Goal: Task Accomplishment & Management: Complete application form

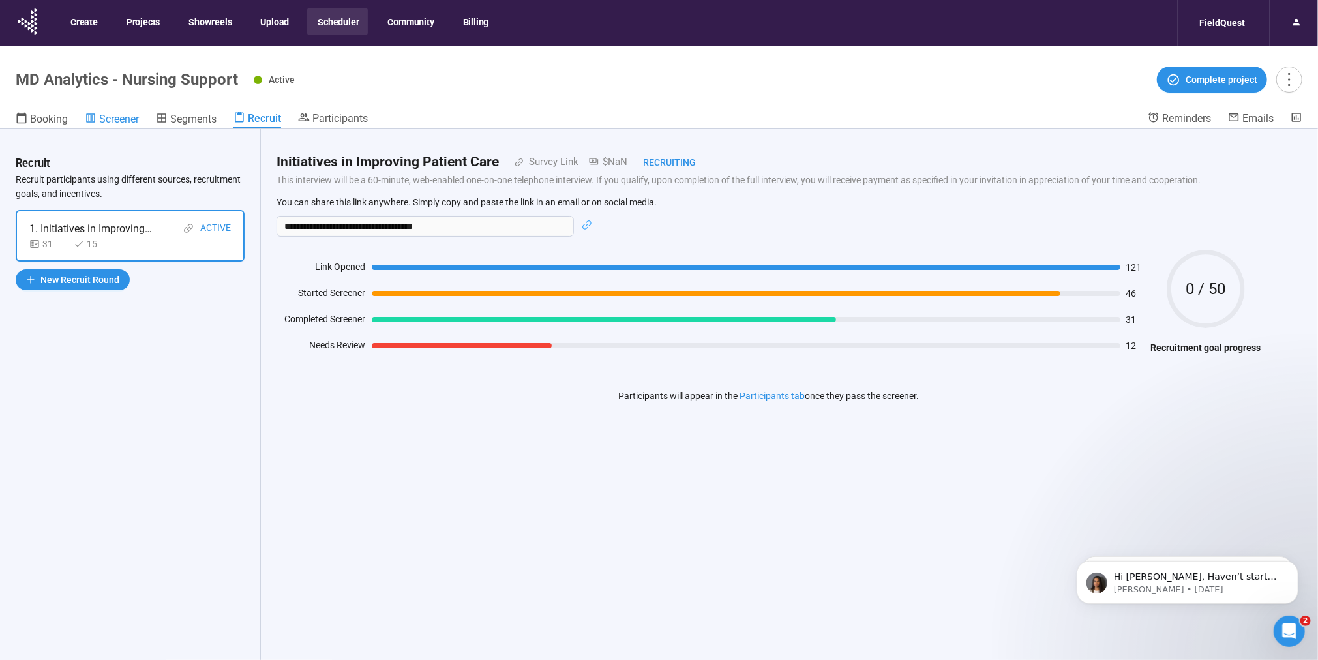
click at [122, 118] on span "Screener" at bounding box center [119, 119] width 40 height 12
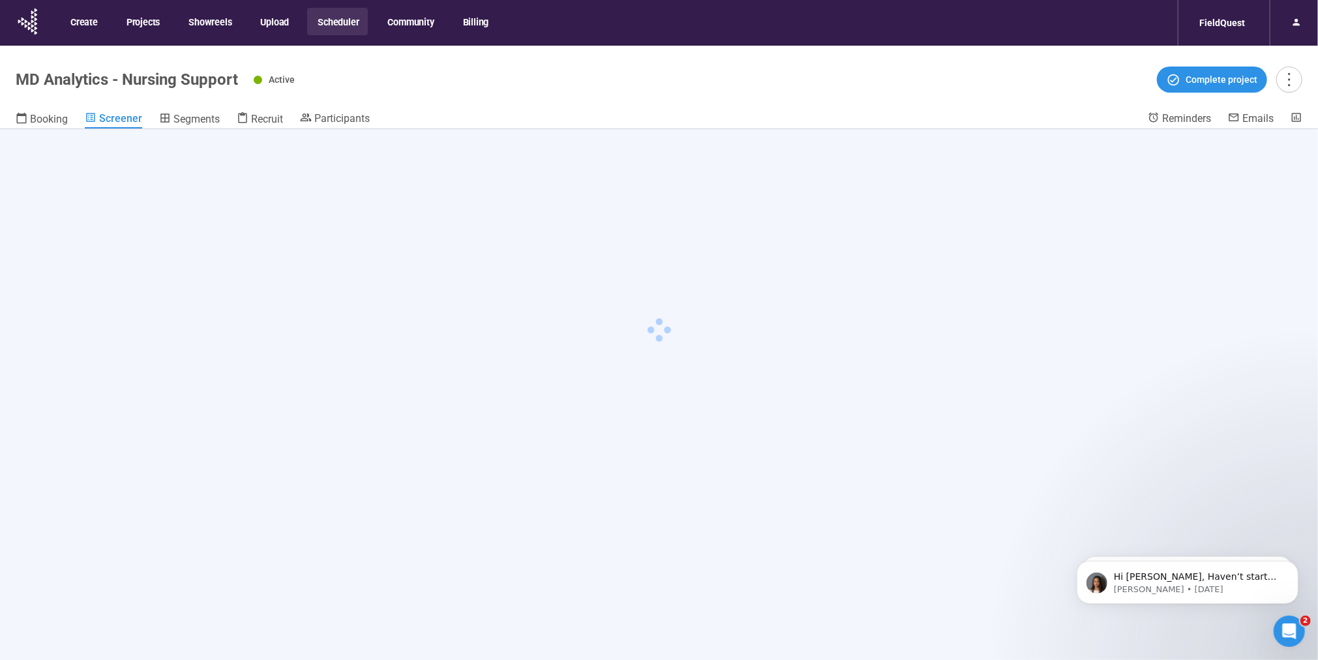
click at [351, 22] on button "Scheduler" at bounding box center [337, 21] width 61 height 27
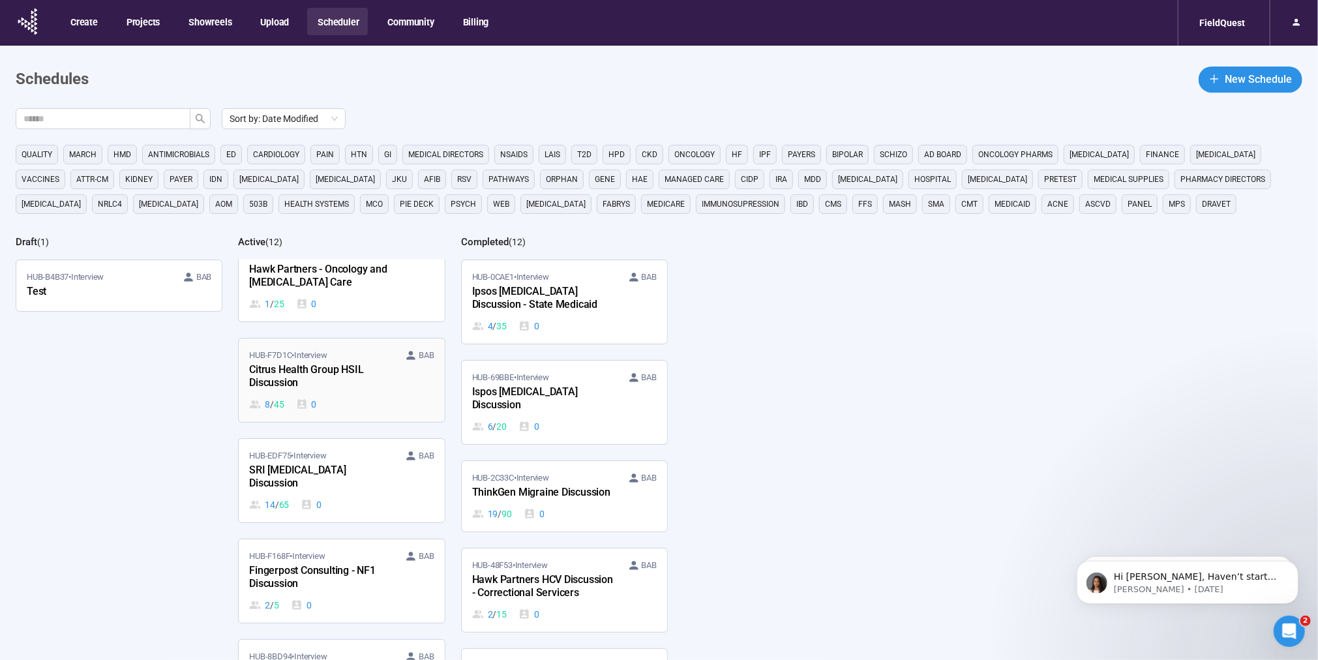
scroll to position [127, 0]
click at [334, 458] on div "SRI [MEDICAL_DATA] Discussion" at bounding box center [320, 473] width 143 height 30
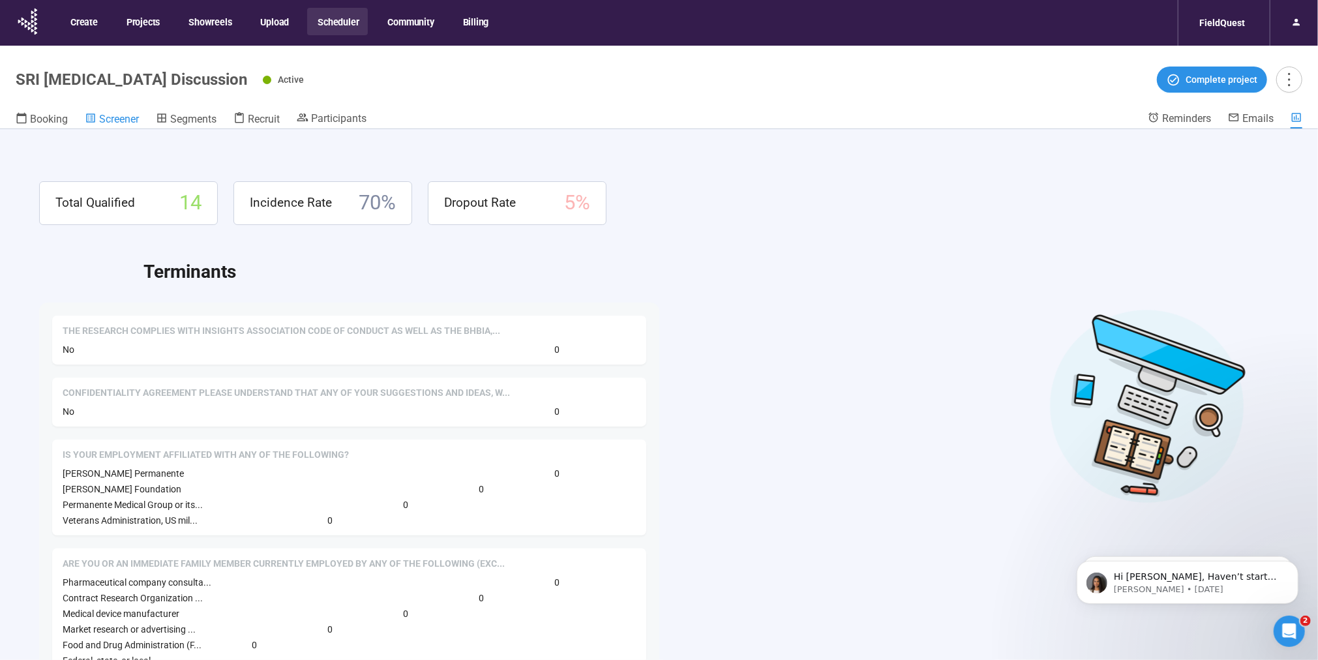
click at [132, 120] on span "Screener" at bounding box center [119, 119] width 40 height 12
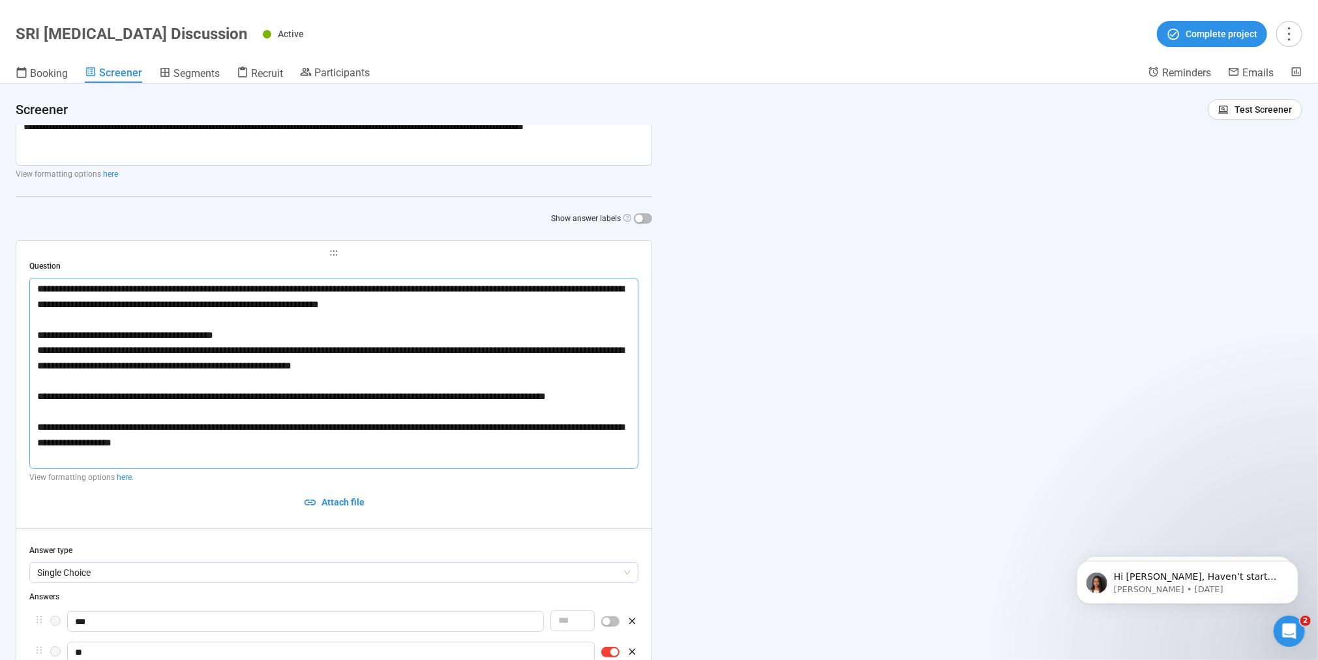
scroll to position [146, 0]
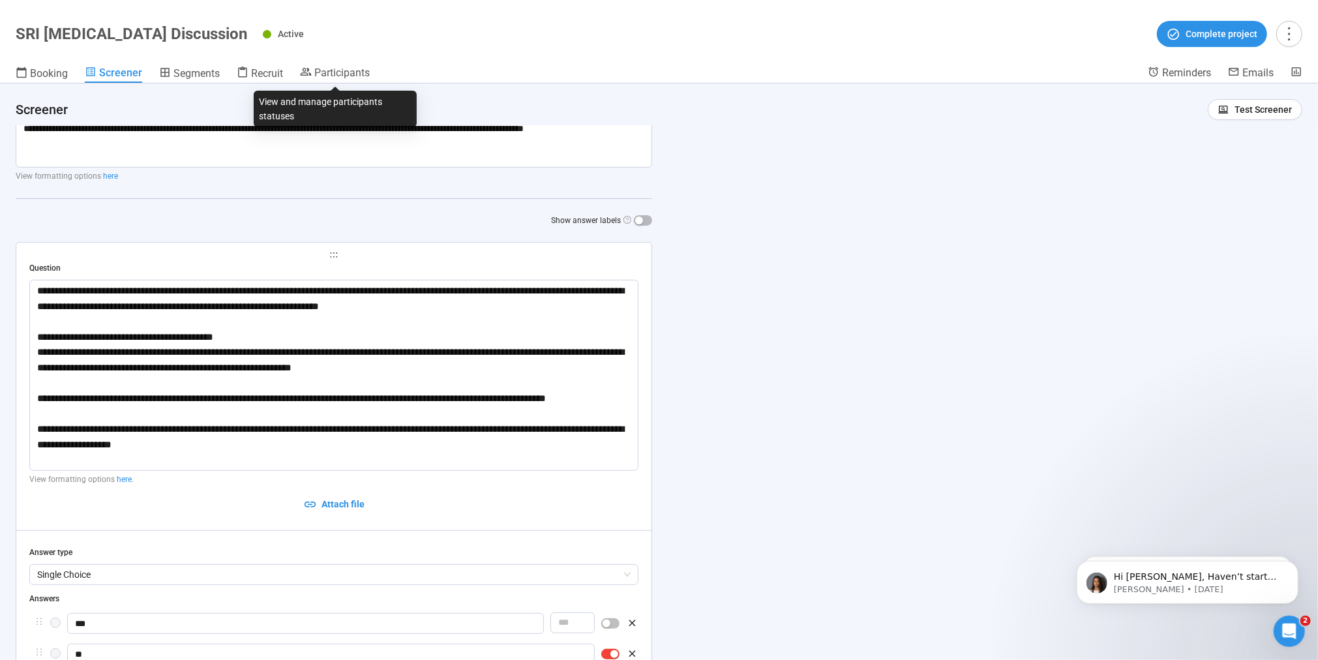
click at [314, 72] on span "Participants" at bounding box center [341, 73] width 55 height 12
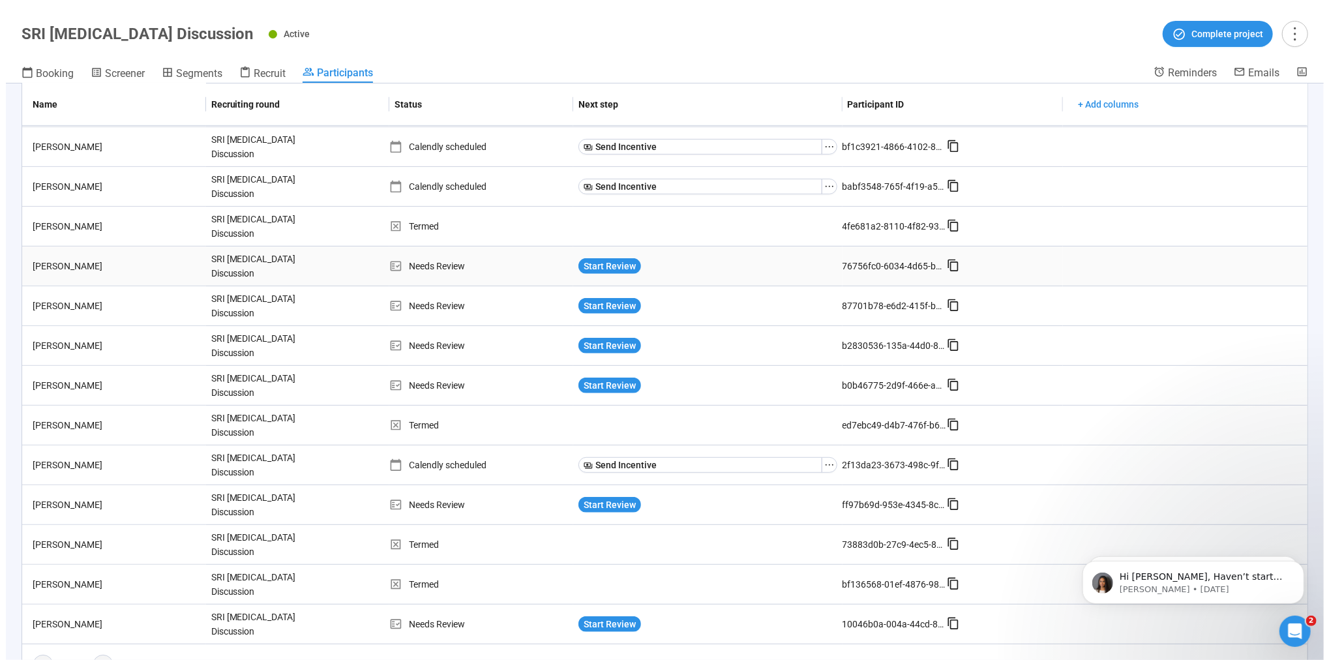
scroll to position [326, 0]
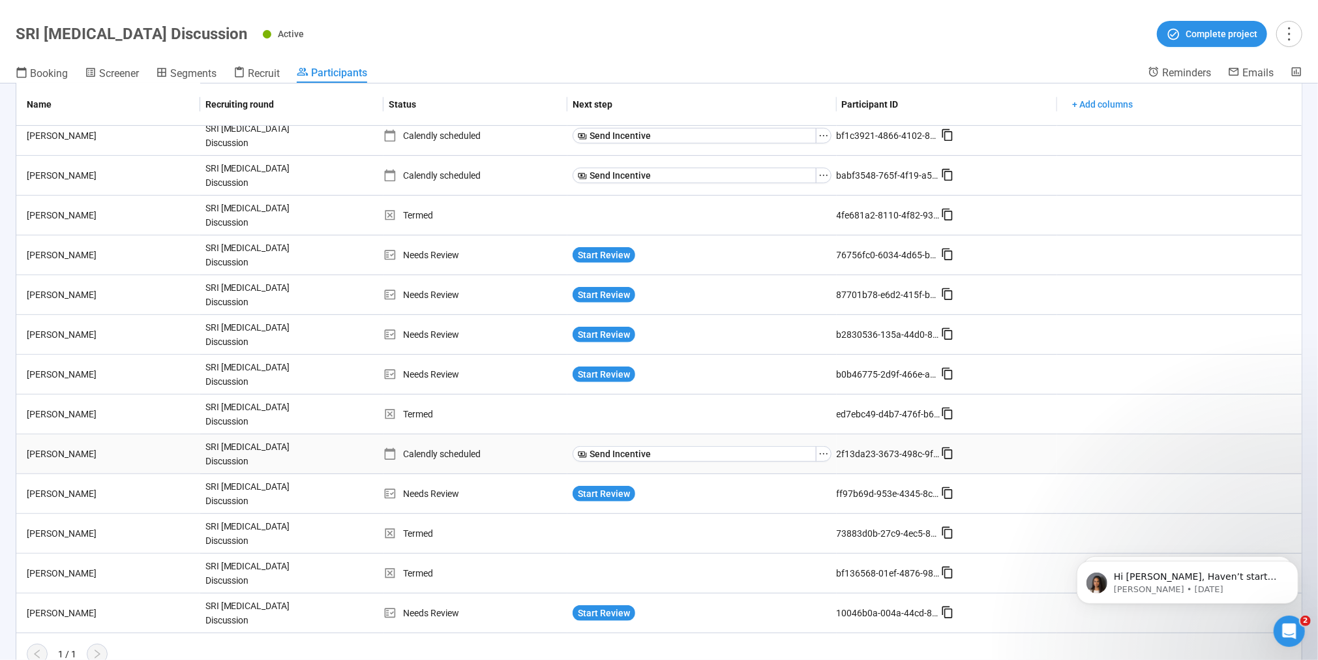
click at [78, 447] on div "[PERSON_NAME]" at bounding box center [111, 454] width 179 height 14
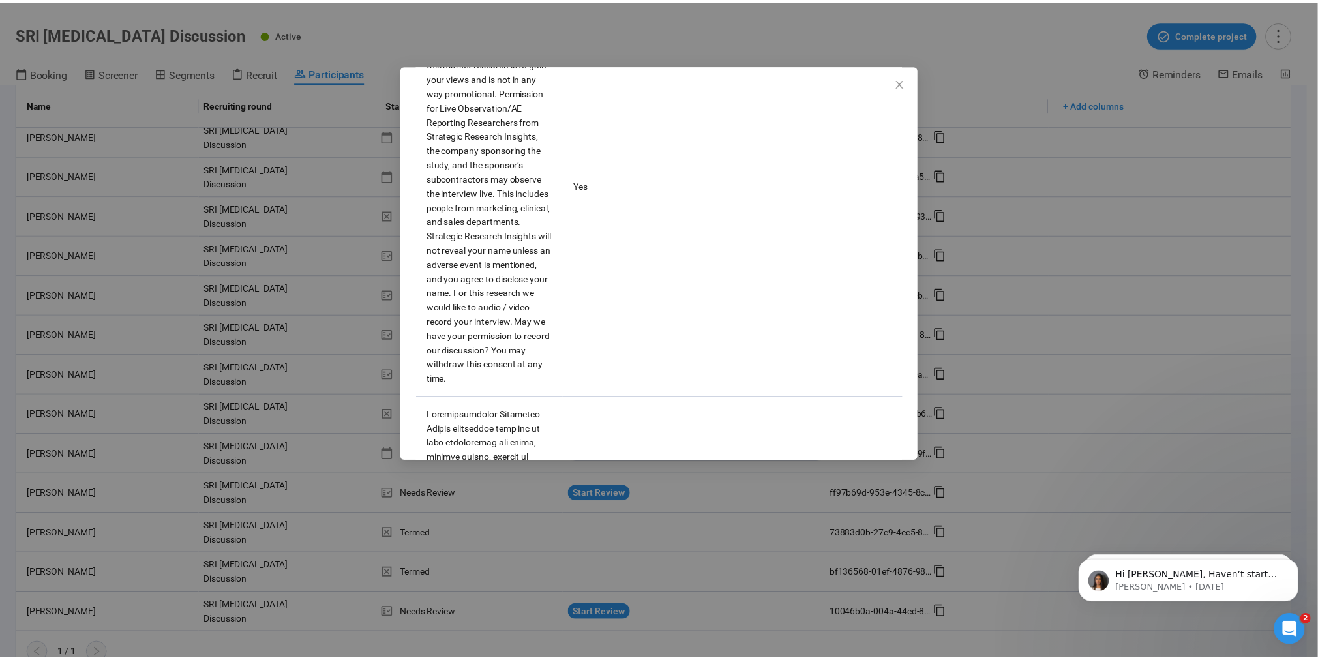
scroll to position [344, 0]
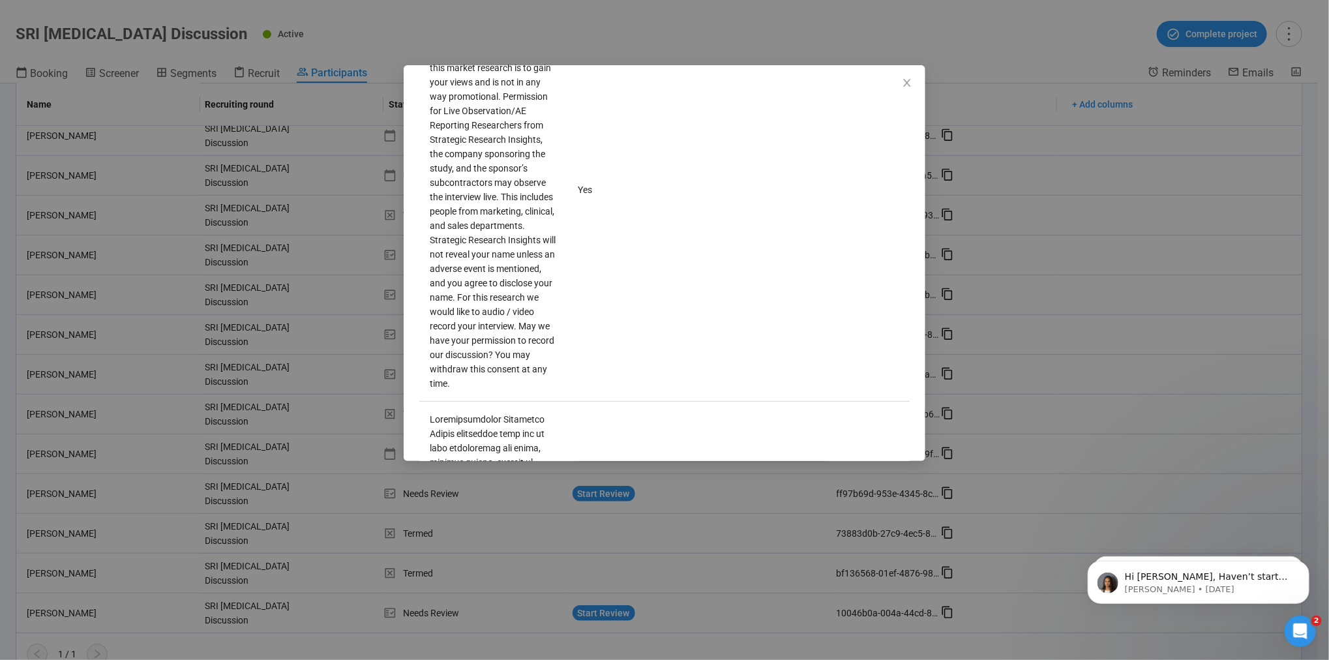
click at [614, 29] on div "[PERSON_NAME] Panelist notes Project notes Add notes, i.e. how the last intervi…" at bounding box center [664, 330] width 1329 height 660
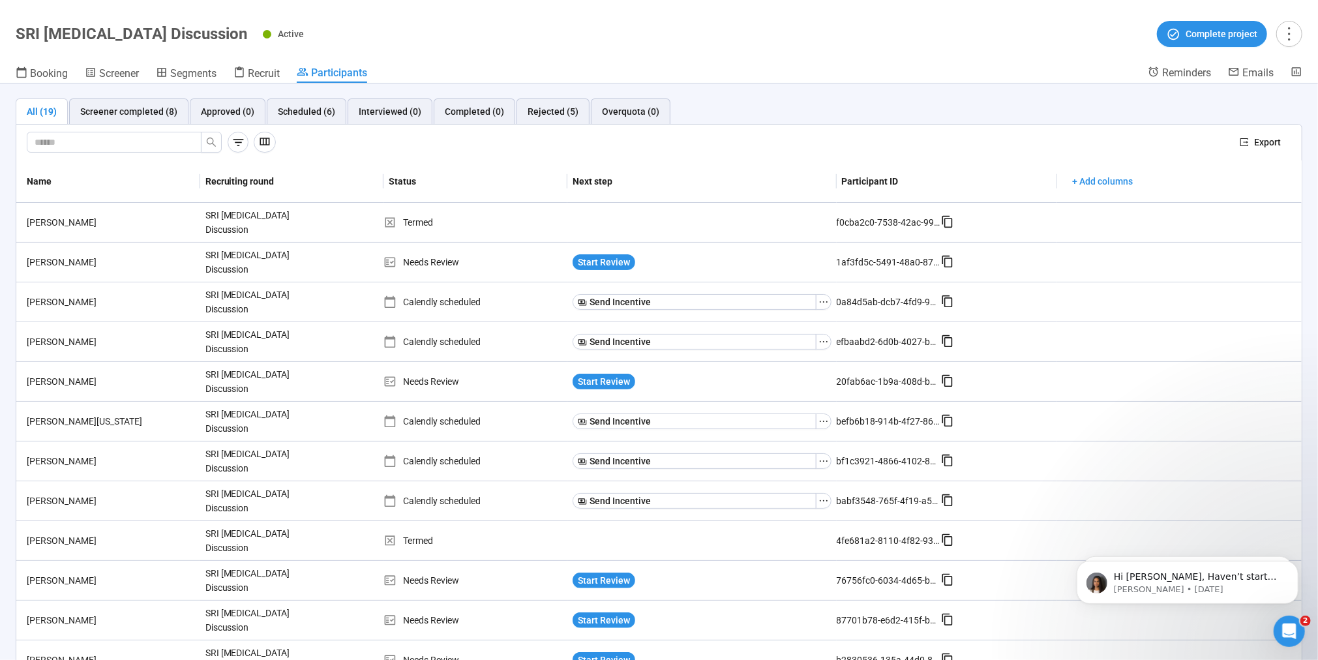
scroll to position [0, 0]
drag, startPoint x: 1221, startPoint y: 324, endPoint x: 1207, endPoint y: 314, distance: 17.4
click at [1221, 324] on td at bounding box center [1179, 343] width 245 height 40
click at [1144, 390] on td at bounding box center [1179, 383] width 245 height 40
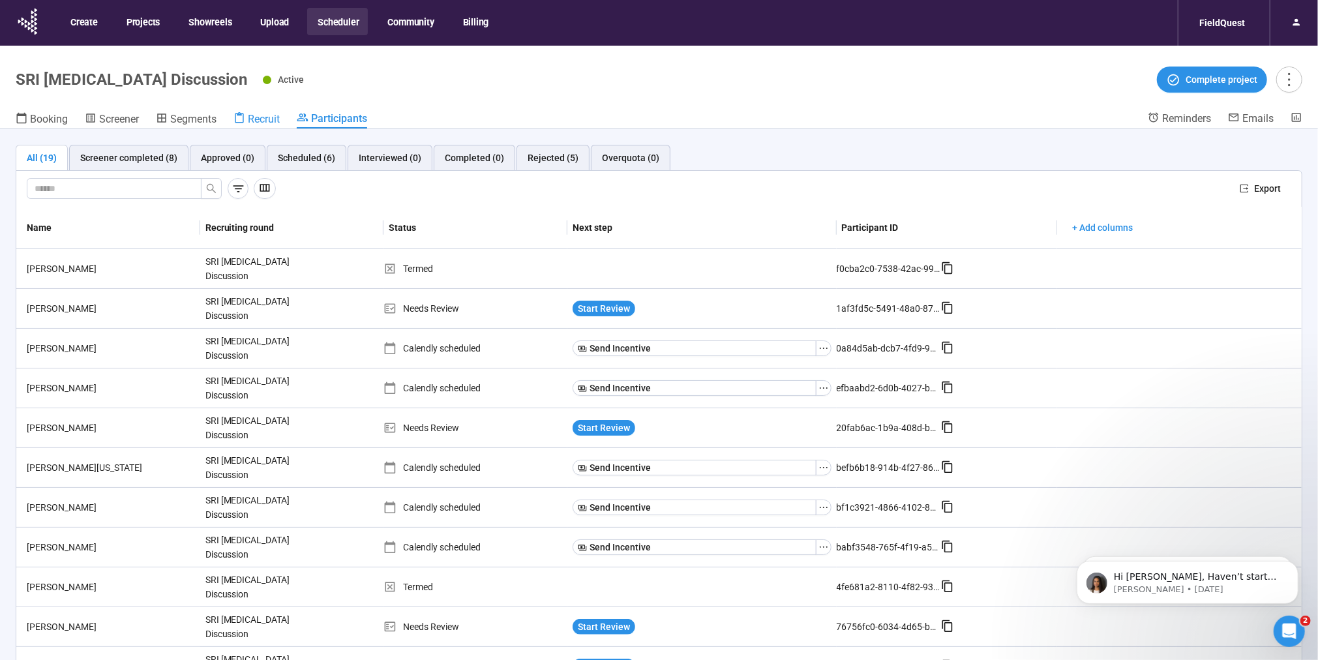
click at [248, 115] on div "Recruit" at bounding box center [256, 118] width 46 height 13
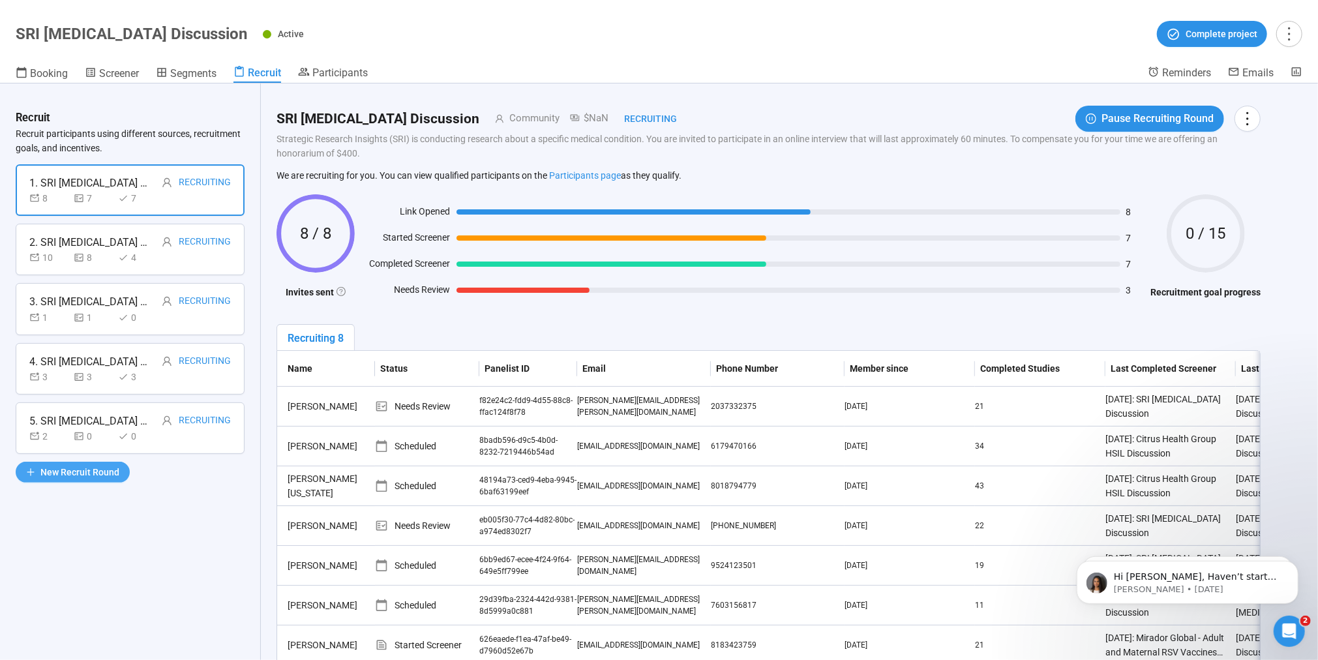
click at [89, 472] on span "New Recruit Round" at bounding box center [79, 472] width 79 height 14
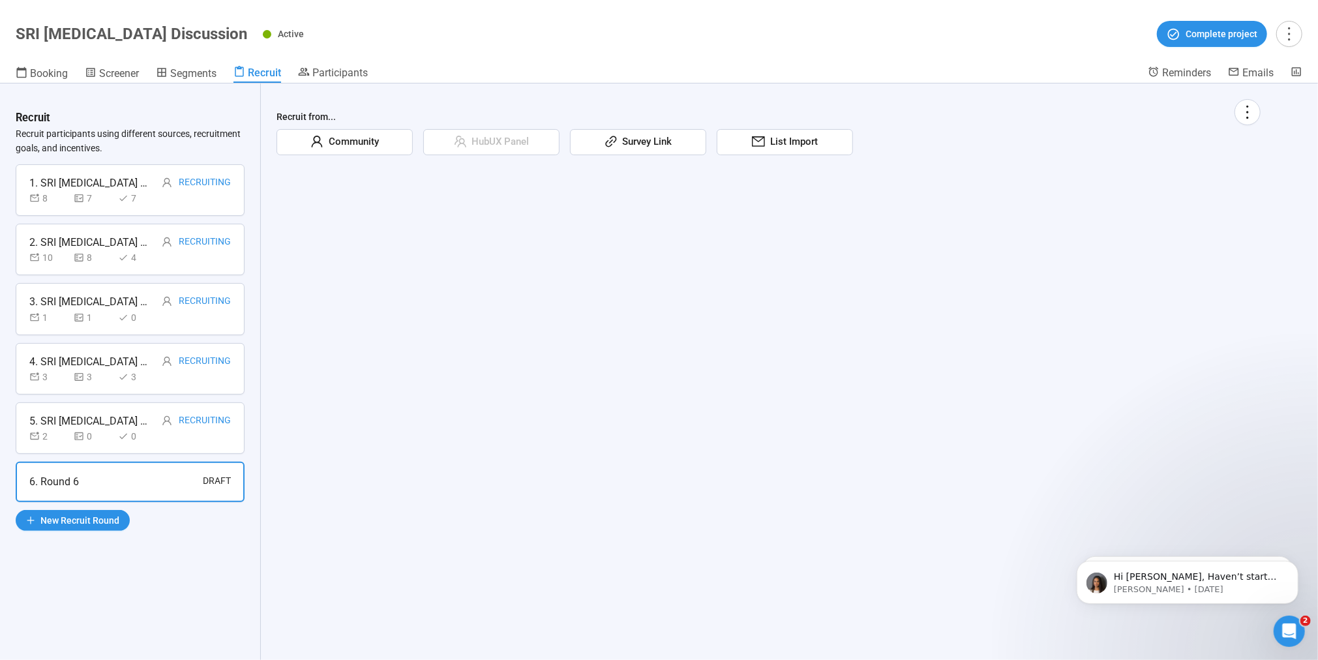
click at [363, 138] on span "Community" at bounding box center [350, 142] width 55 height 16
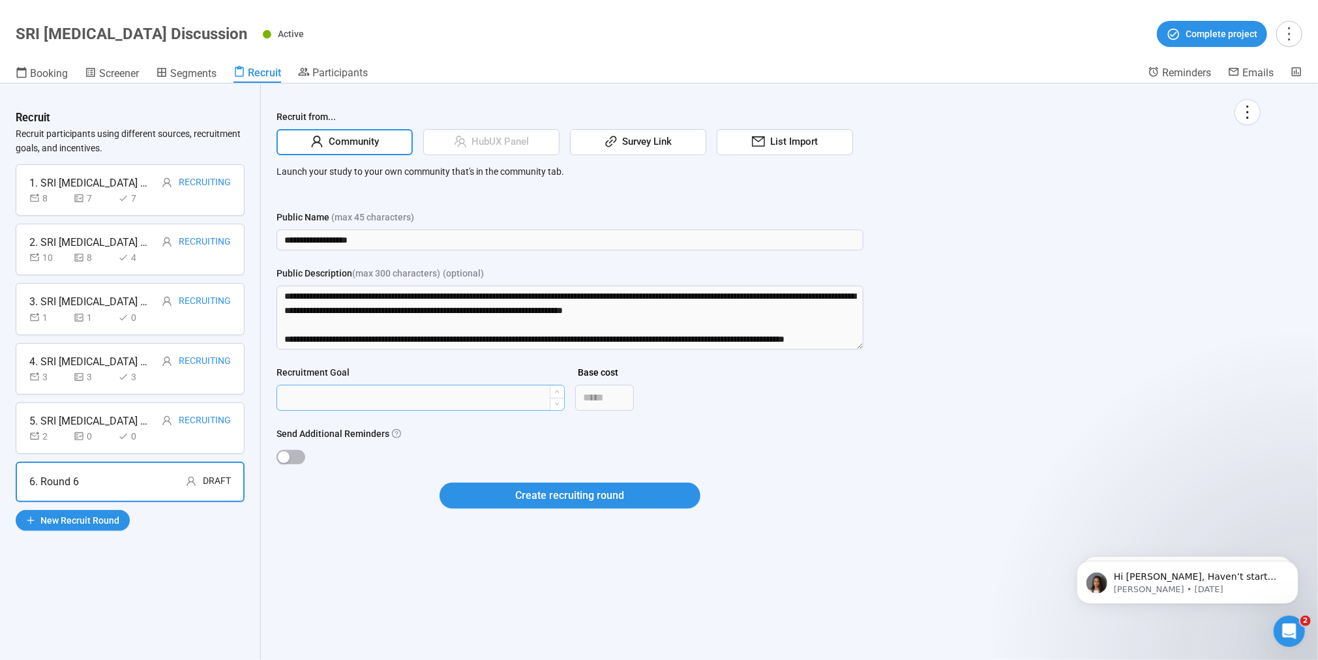
click at [325, 388] on input "Recruitment Goal" at bounding box center [420, 397] width 287 height 25
type input "*"
click at [471, 203] on div "**********" at bounding box center [769, 311] width 984 height 425
drag, startPoint x: 325, startPoint y: 317, endPoint x: 680, endPoint y: 335, distance: 354.6
click at [871, 346] on div "**********" at bounding box center [769, 311] width 984 height 425
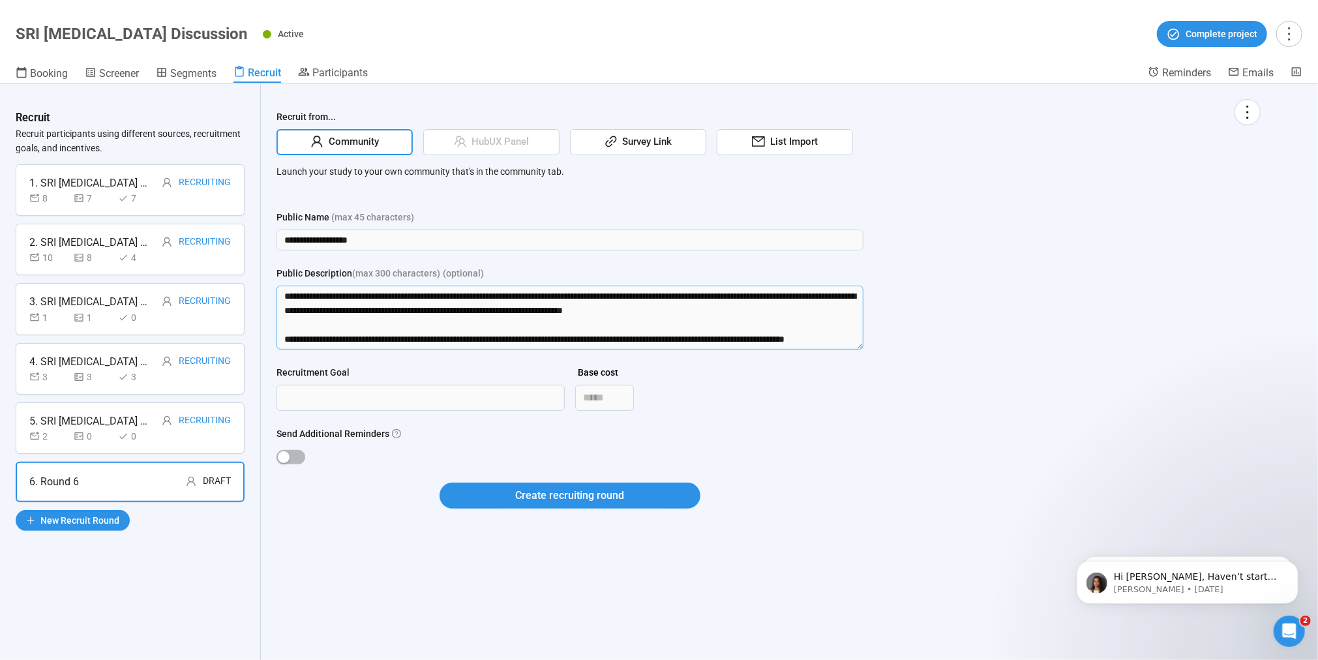
drag, startPoint x: 285, startPoint y: 336, endPoint x: 869, endPoint y: 492, distance: 604.2
click at [869, 492] on div "**********" at bounding box center [769, 311] width 984 height 425
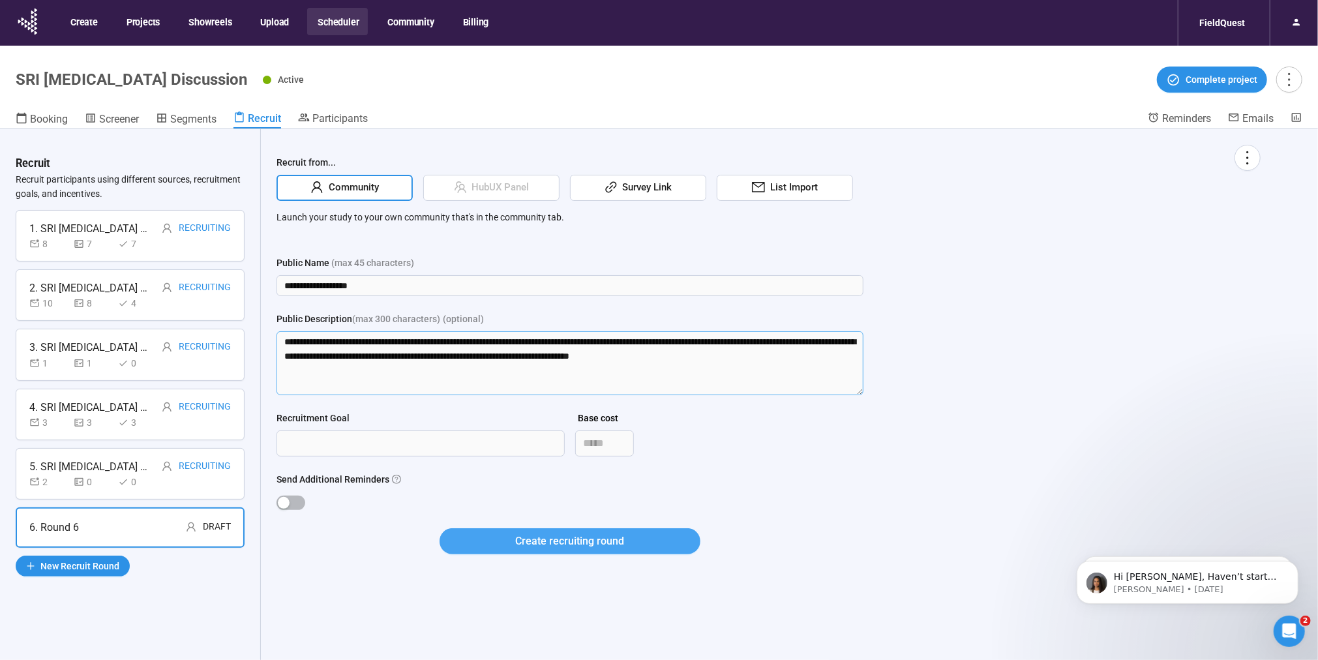
type textarea "**********"
click at [503, 538] on button "Create recruiting round" at bounding box center [570, 541] width 261 height 26
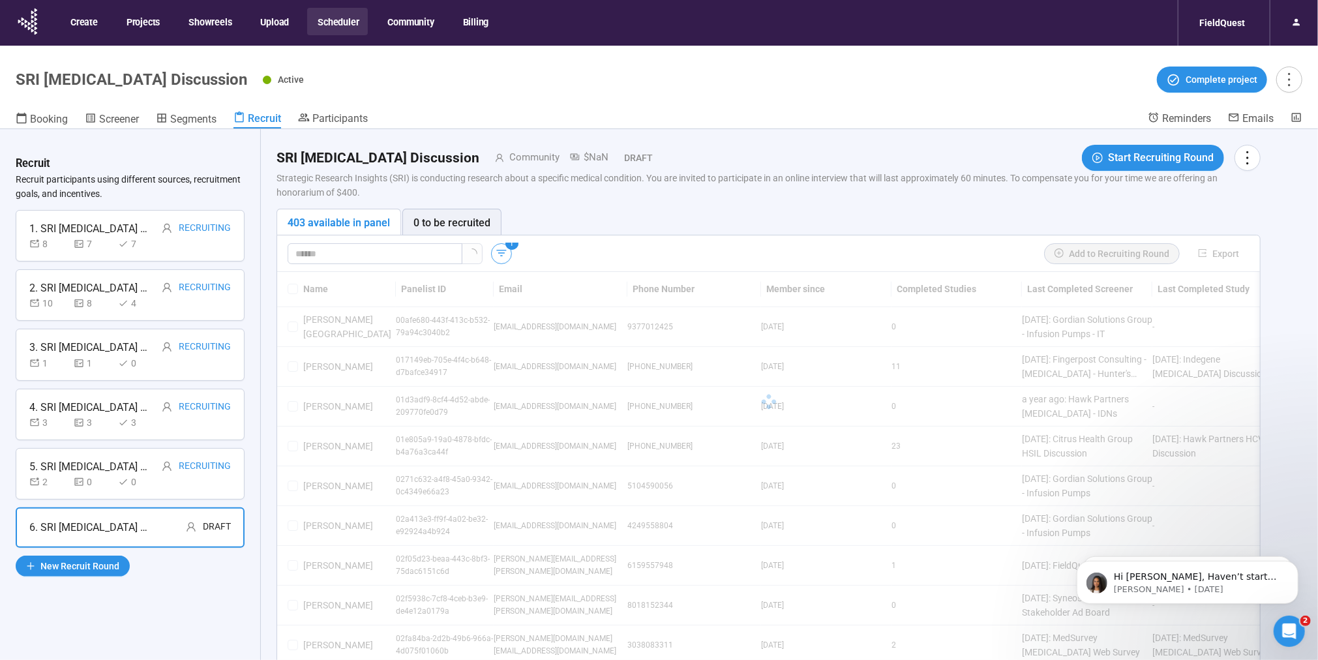
click at [498, 254] on icon "button" at bounding box center [501, 253] width 13 height 13
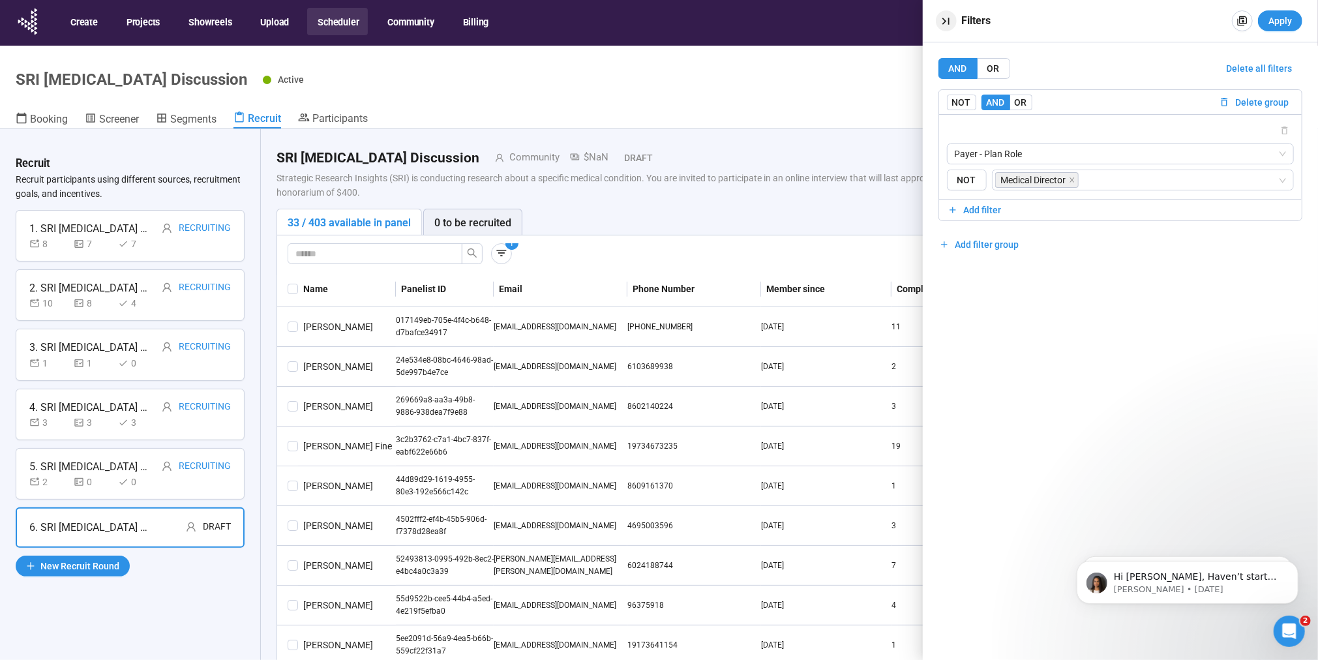
click at [946, 18] on icon "button" at bounding box center [946, 21] width 14 height 14
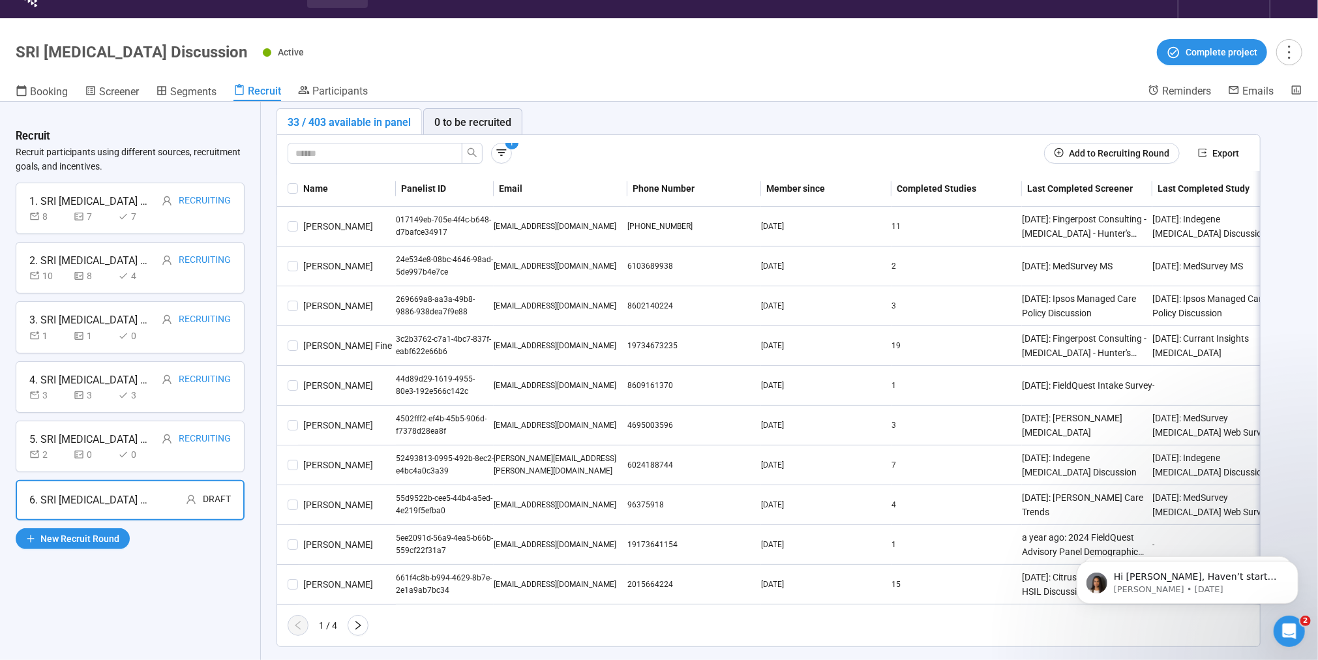
scroll to position [36, 0]
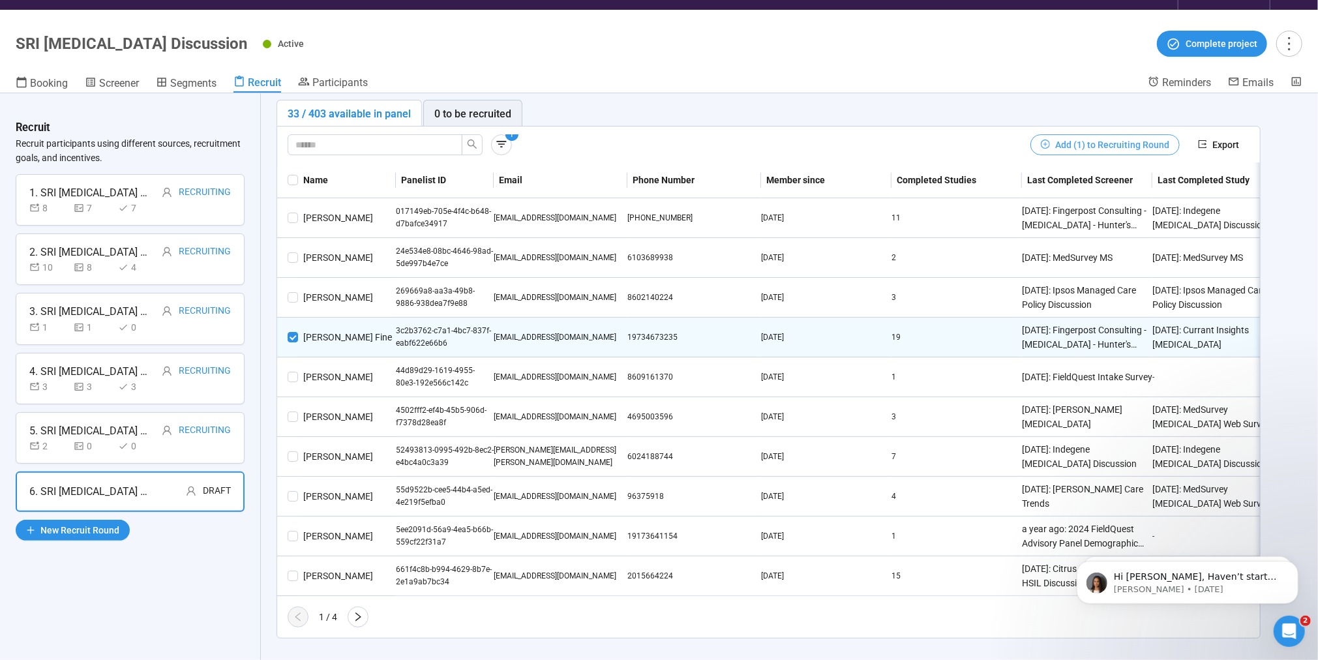
click at [1077, 138] on span "Add (1) to Recruiting Round" at bounding box center [1112, 145] width 114 height 14
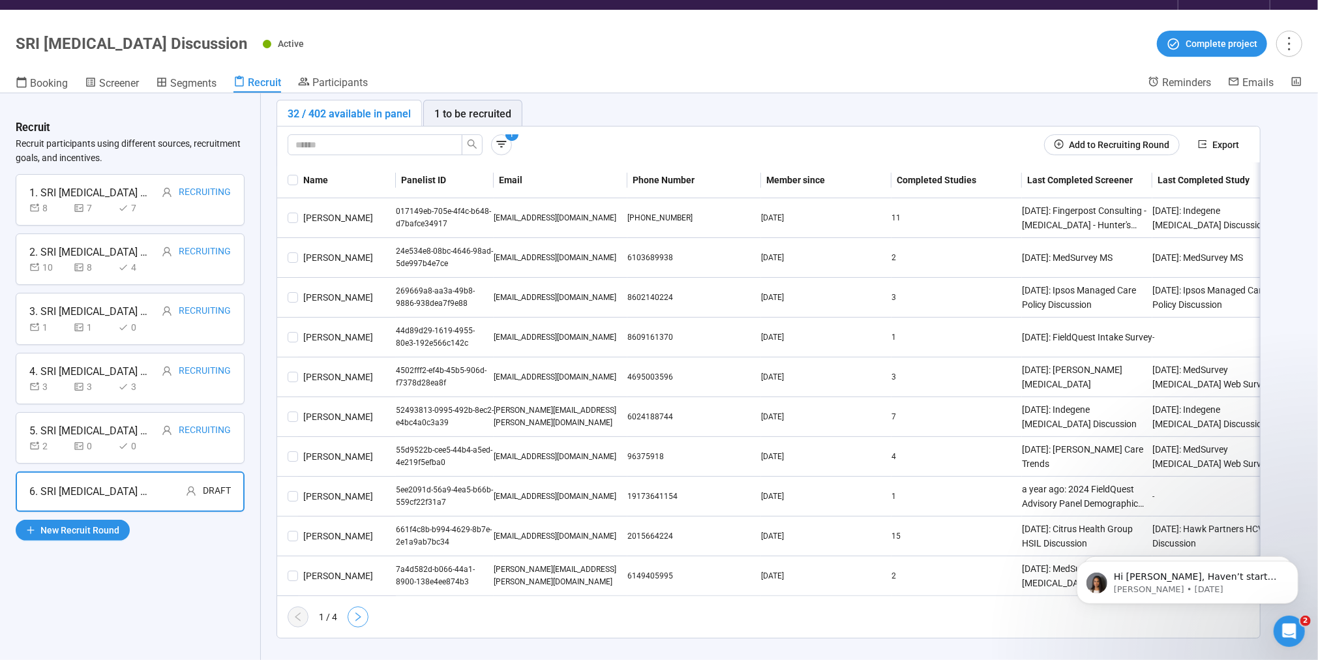
click at [357, 618] on icon "right" at bounding box center [358, 617] width 10 height 10
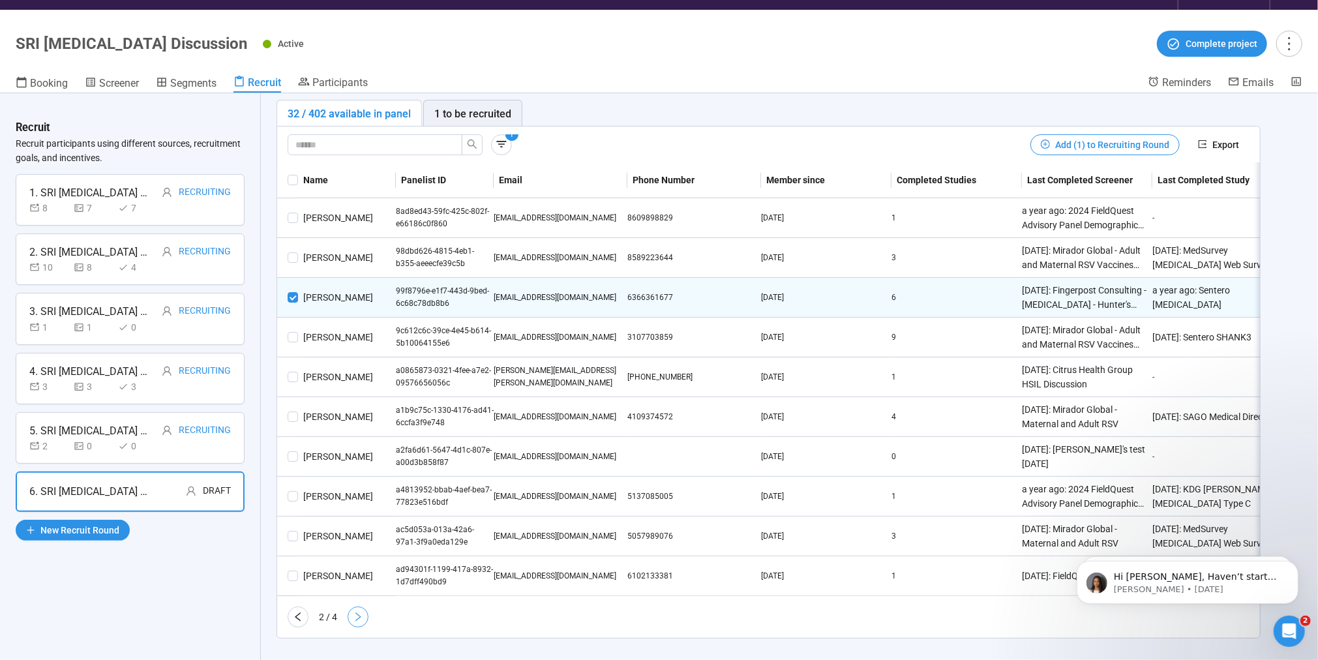
click at [361, 619] on icon "right" at bounding box center [358, 617] width 10 height 10
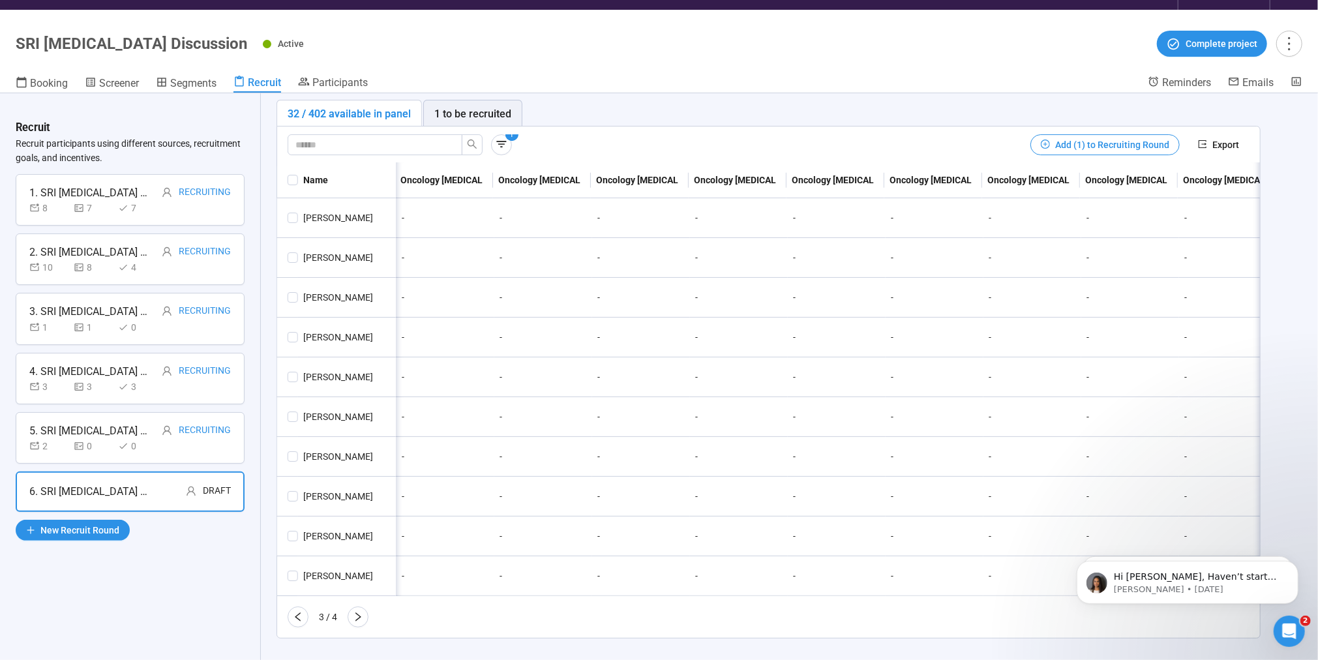
scroll to position [0, 11950]
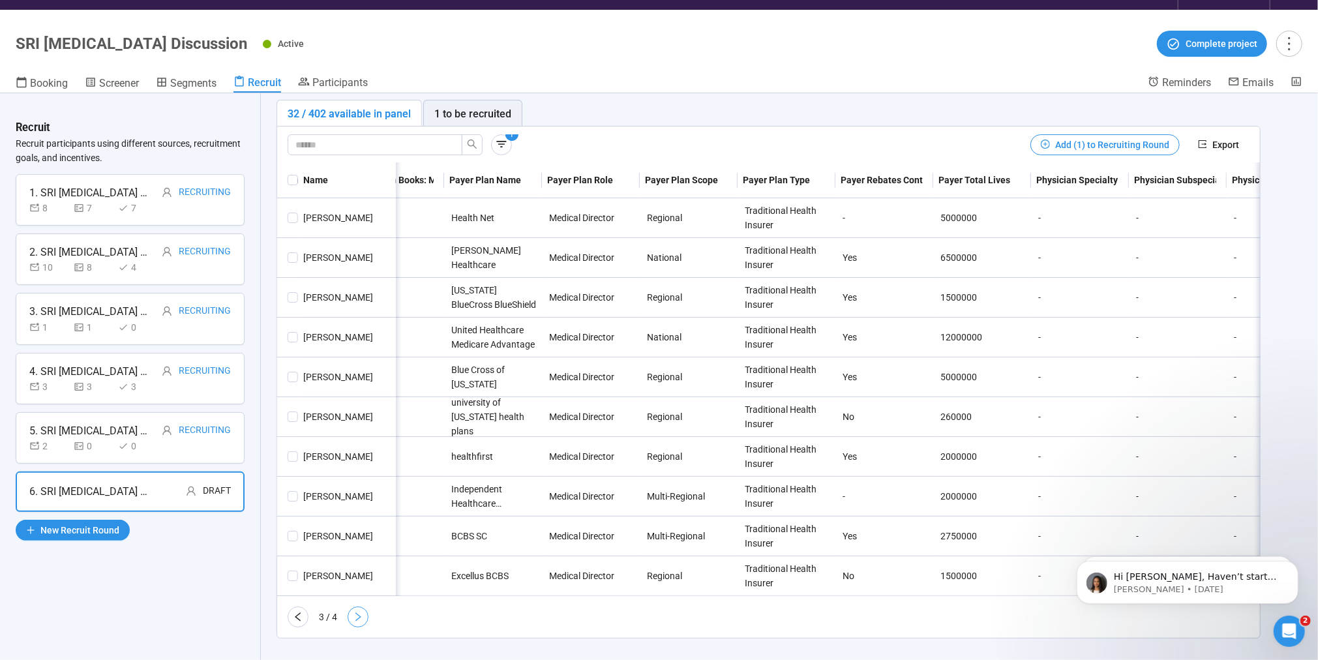
click at [353, 613] on icon "right" at bounding box center [358, 617] width 10 height 10
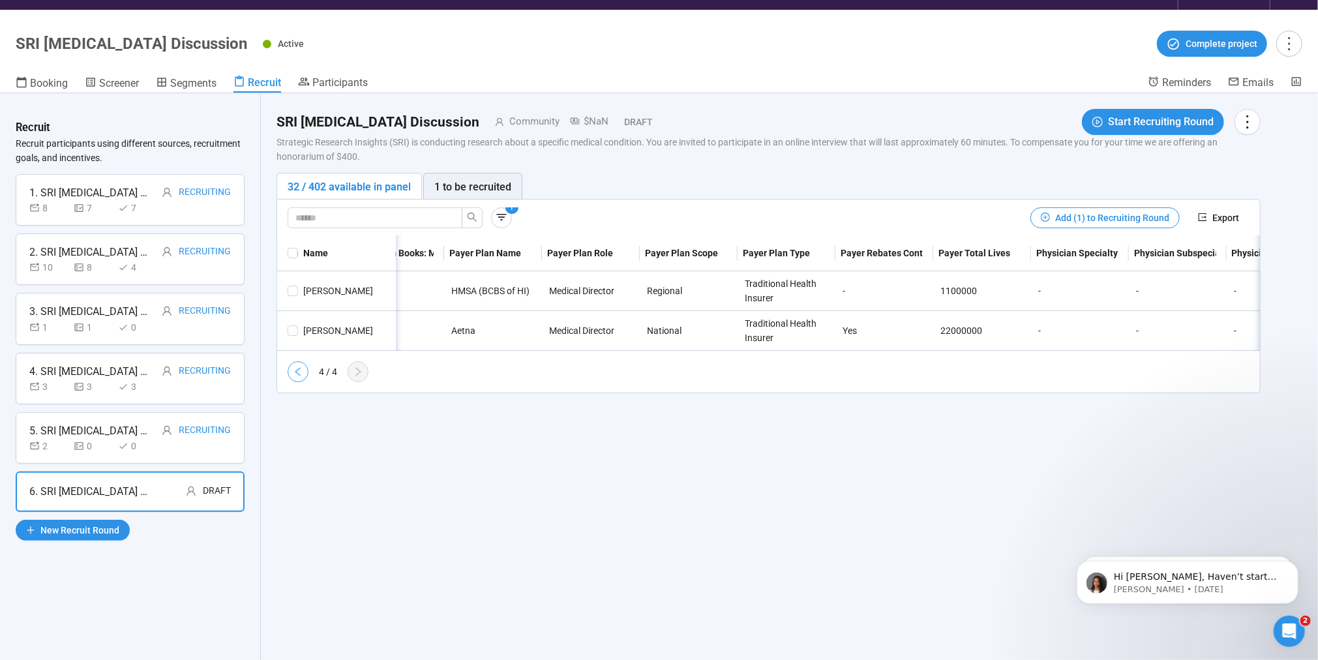
click at [299, 377] on icon "left" at bounding box center [298, 372] width 10 height 10
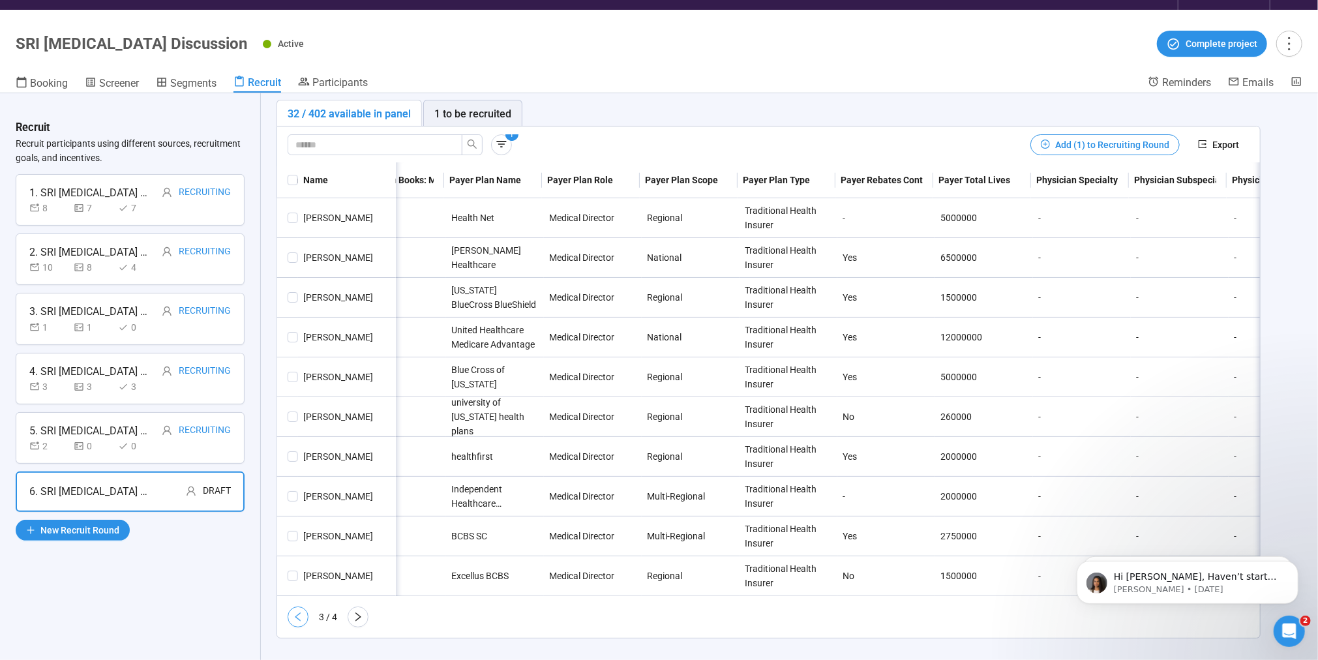
click at [294, 612] on icon "left" at bounding box center [298, 617] width 10 height 10
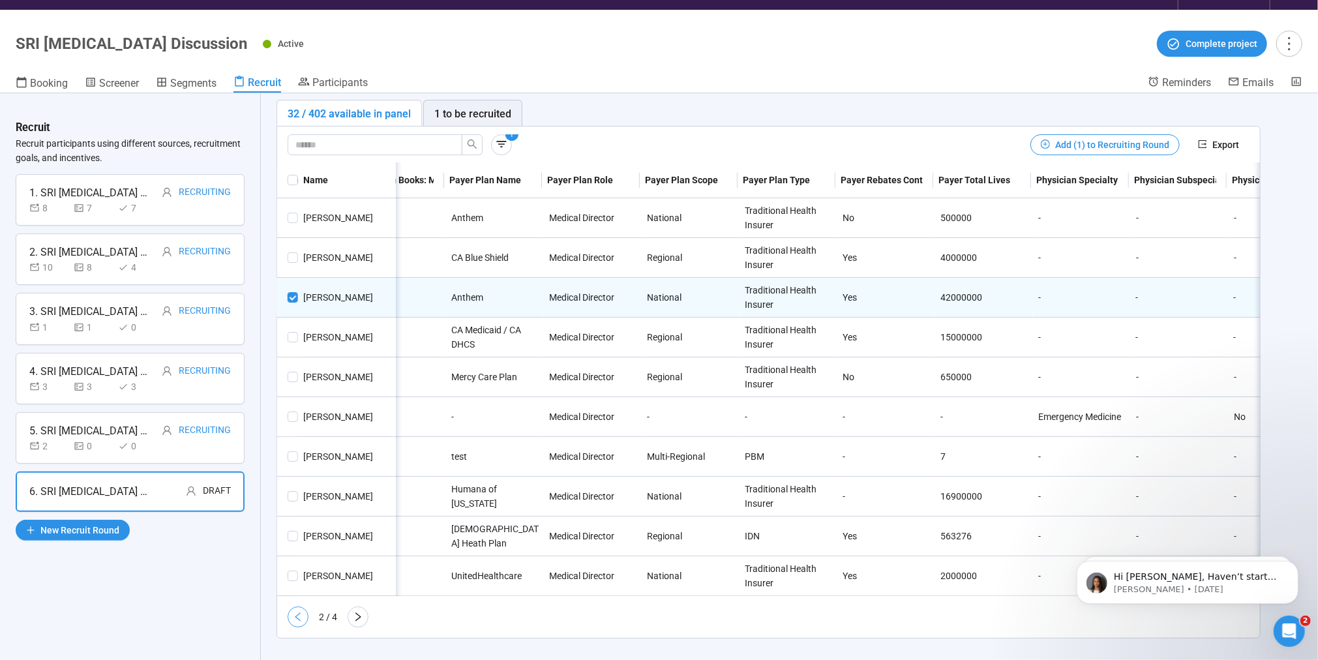
click at [294, 612] on icon "left" at bounding box center [298, 617] width 10 height 10
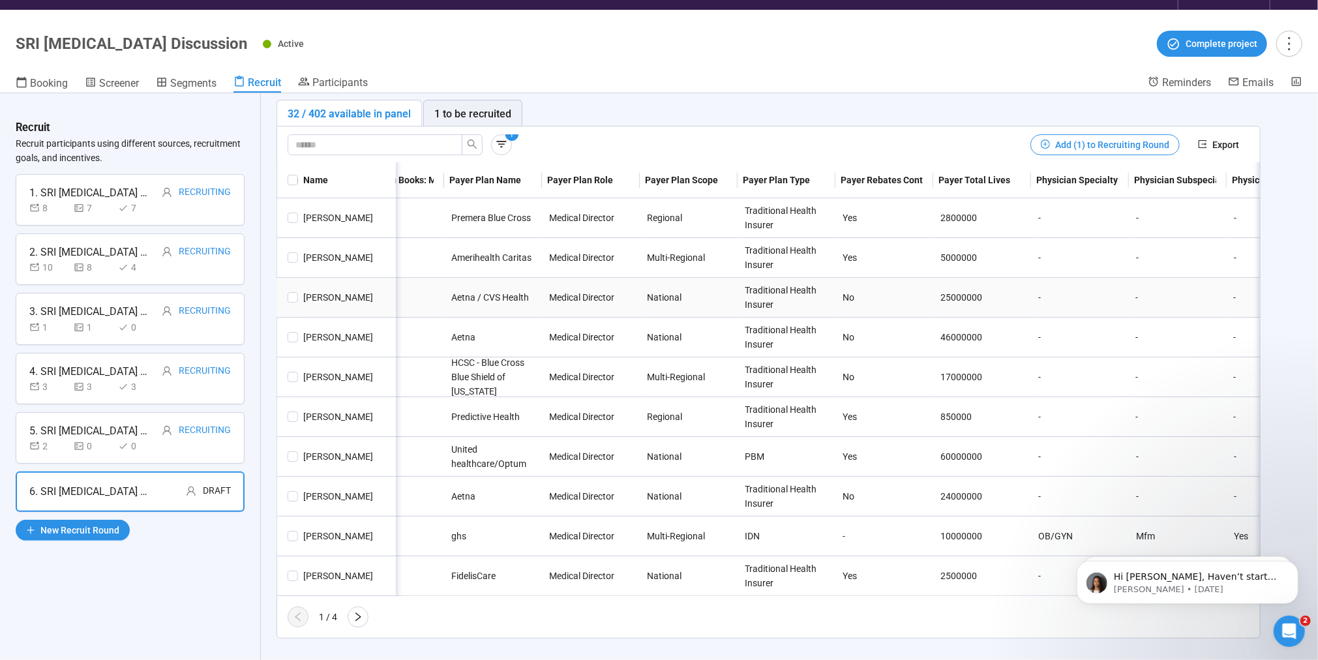
click at [299, 290] on div "[PERSON_NAME]" at bounding box center [347, 297] width 98 height 14
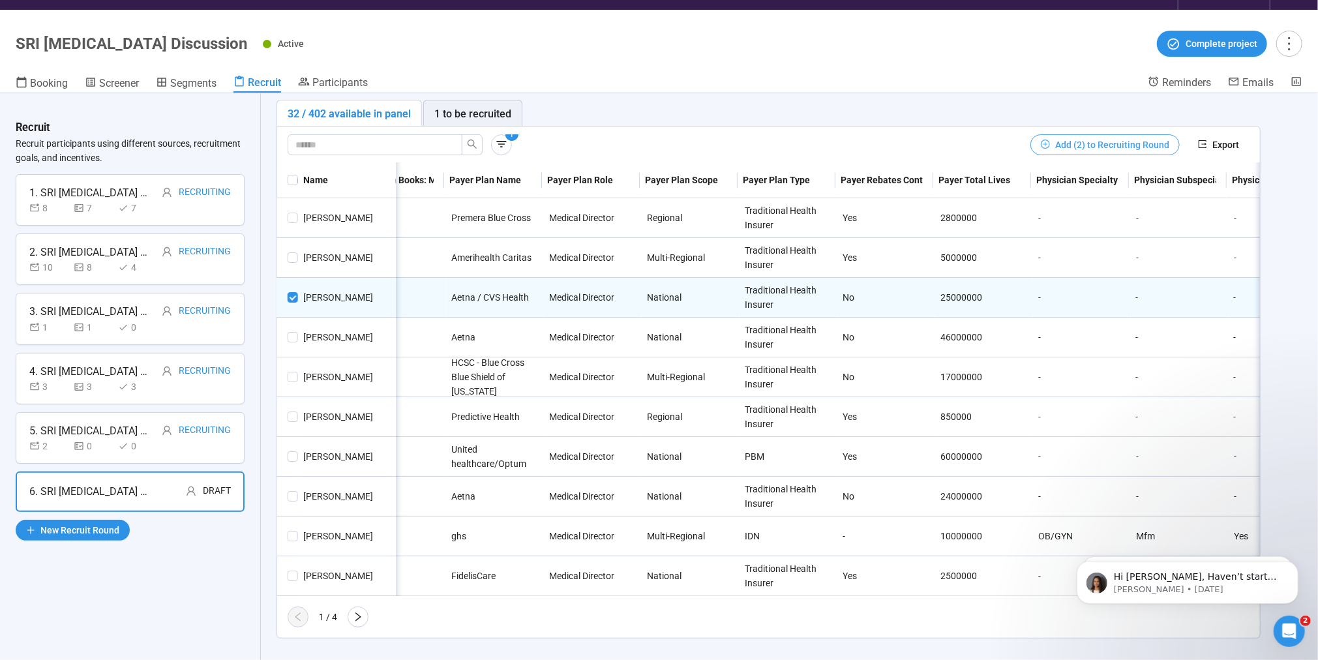
click at [1072, 138] on span "Add (2) to Recruiting Round" at bounding box center [1112, 145] width 114 height 14
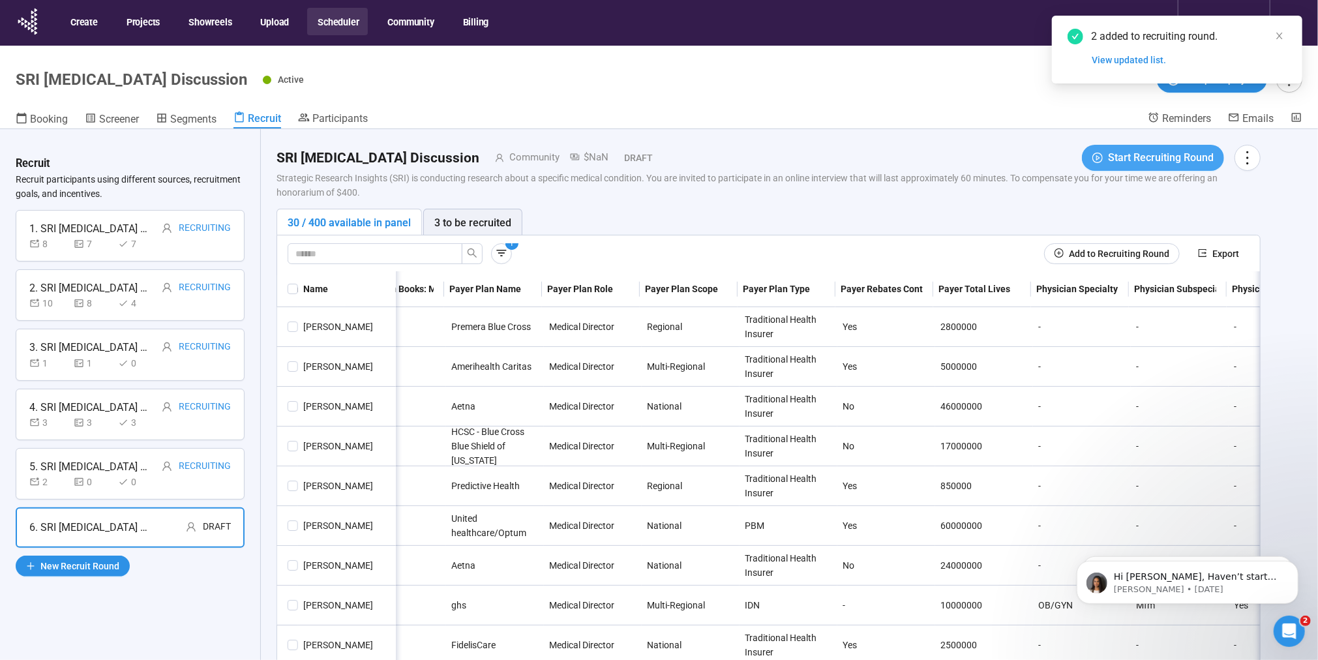
click at [1120, 153] on span "Start Recruiting Round" at bounding box center [1161, 157] width 106 height 16
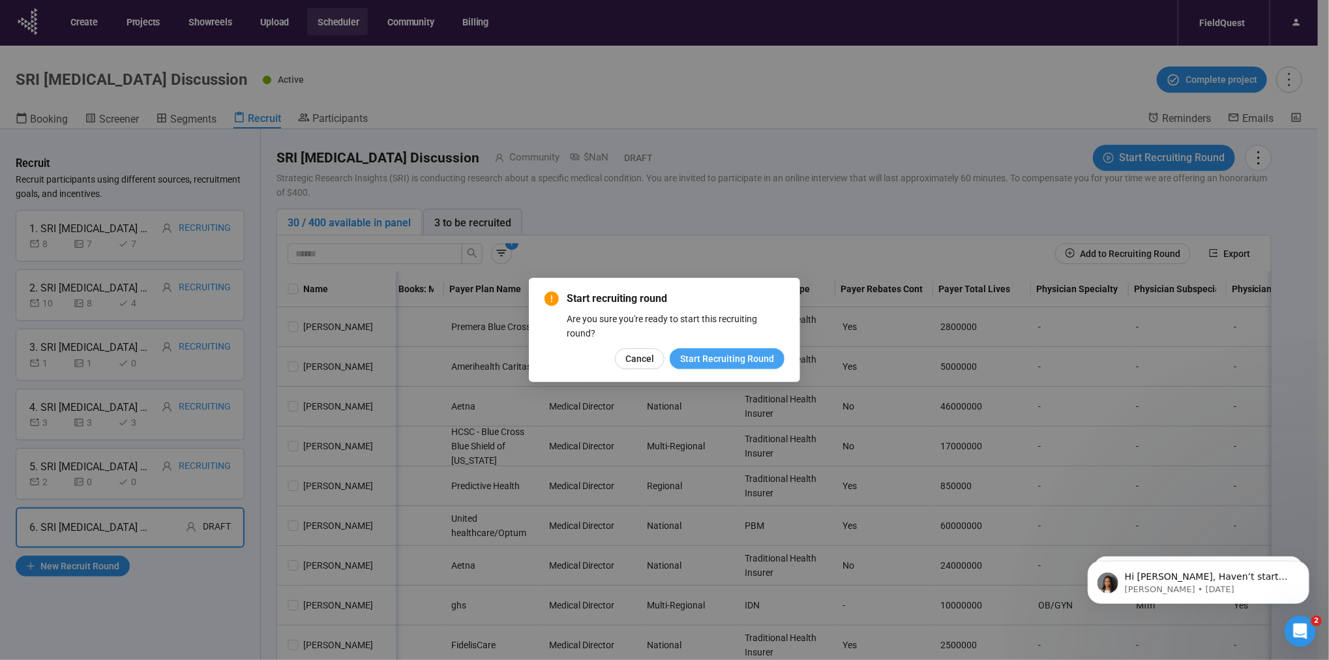
click at [719, 355] on span "Start Recruiting Round" at bounding box center [727, 359] width 94 height 14
